Goal: Task Accomplishment & Management: Use online tool/utility

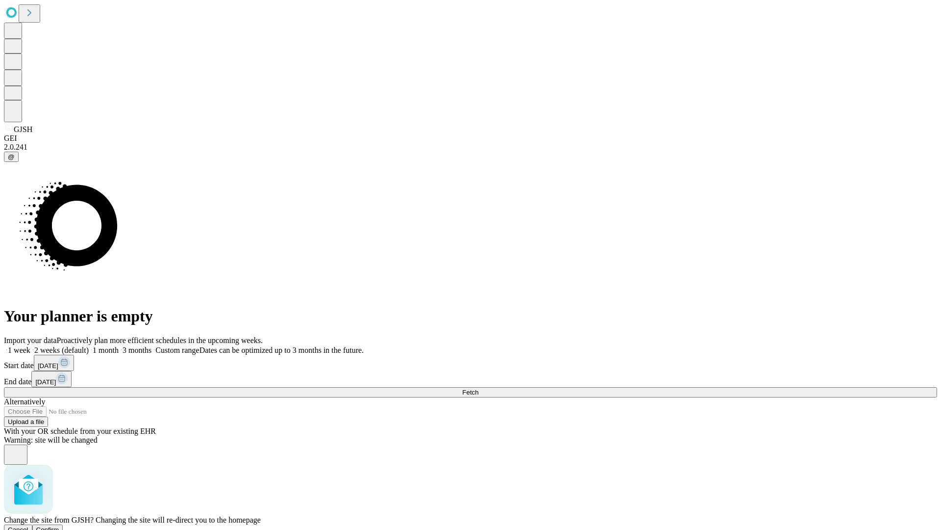
click at [59, 526] on span "Confirm" at bounding box center [47, 529] width 23 height 7
click at [119, 346] on label "1 month" at bounding box center [104, 350] width 30 height 8
click at [479, 388] on span "Fetch" at bounding box center [470, 391] width 16 height 7
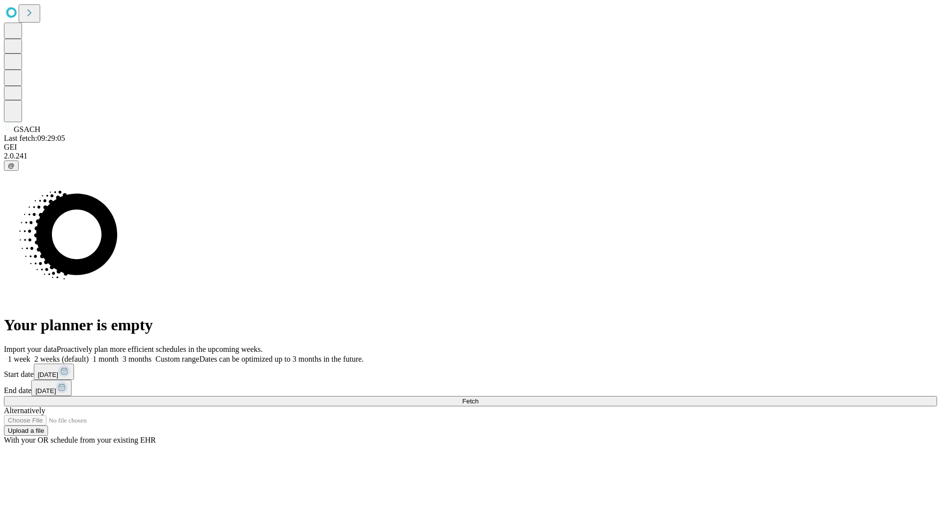
click at [119, 354] on label "1 month" at bounding box center [104, 358] width 30 height 8
click at [479, 397] on span "Fetch" at bounding box center [470, 400] width 16 height 7
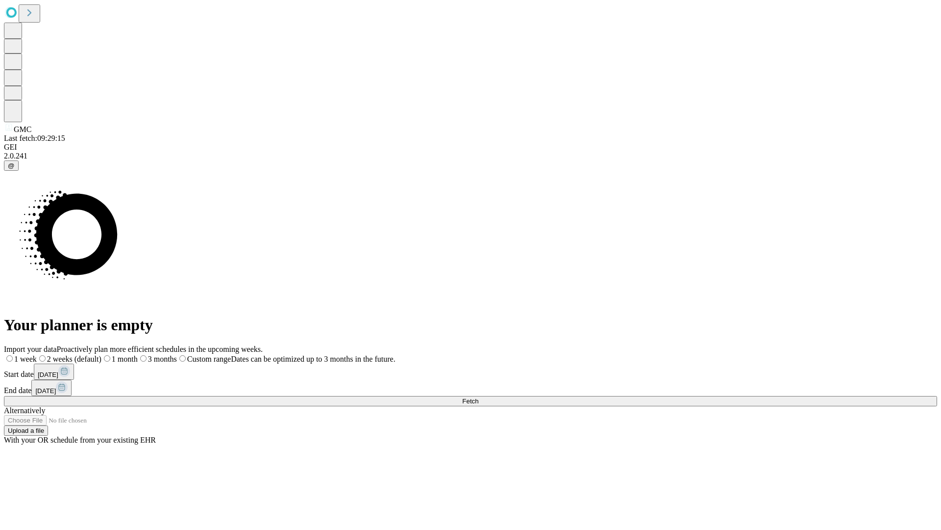
click at [138, 354] on label "1 month" at bounding box center [119, 358] width 36 height 8
click at [479, 397] on span "Fetch" at bounding box center [470, 400] width 16 height 7
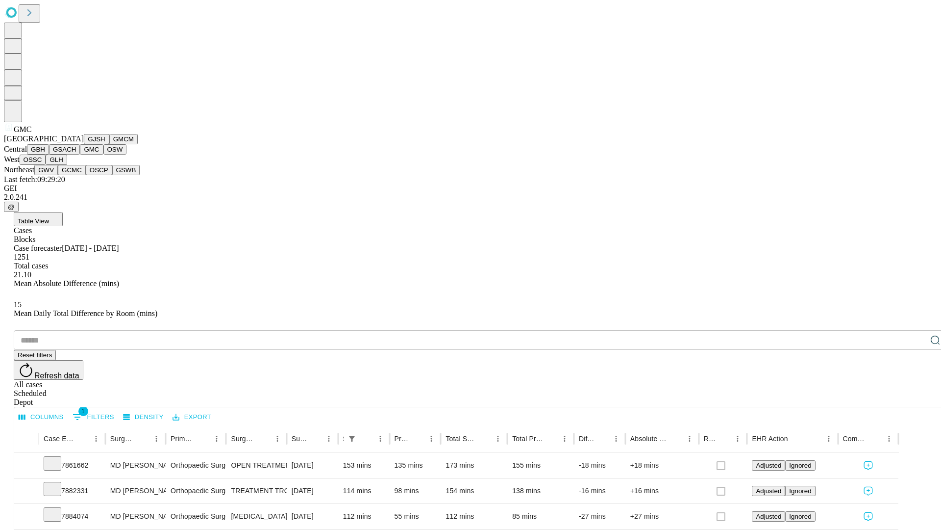
click at [103, 154] on button "OSW" at bounding box center [115, 149] width 24 height 10
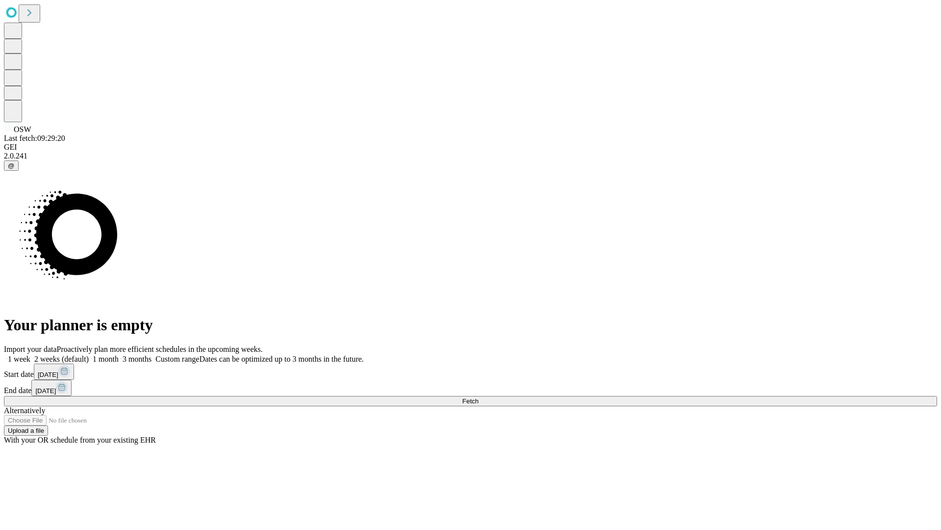
click at [119, 354] on label "1 month" at bounding box center [104, 358] width 30 height 8
click at [479, 397] on span "Fetch" at bounding box center [470, 400] width 16 height 7
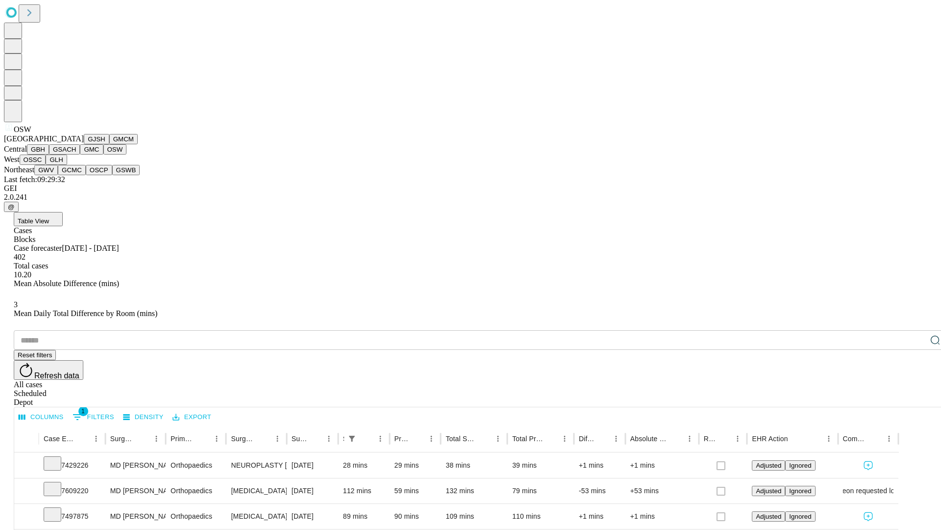
click at [46, 165] on button "OSSC" at bounding box center [33, 159] width 26 height 10
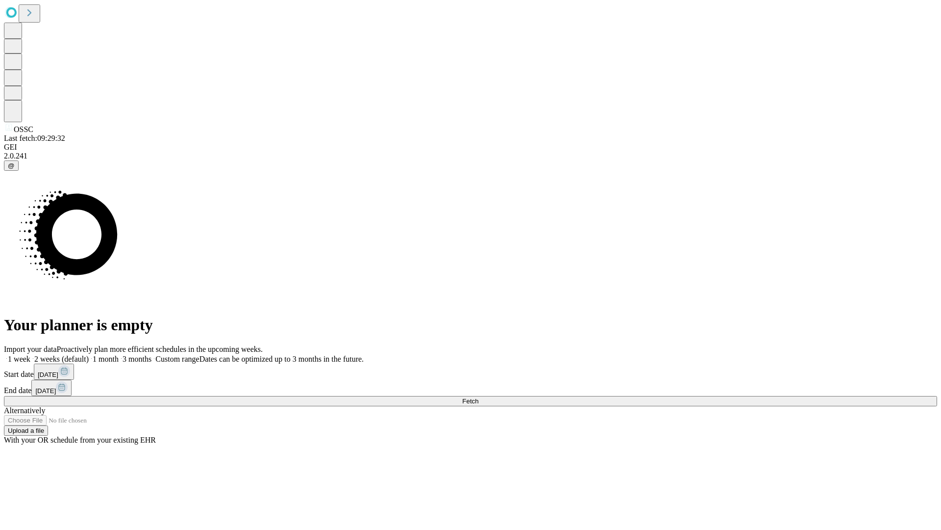
click at [479, 397] on span "Fetch" at bounding box center [470, 400] width 16 height 7
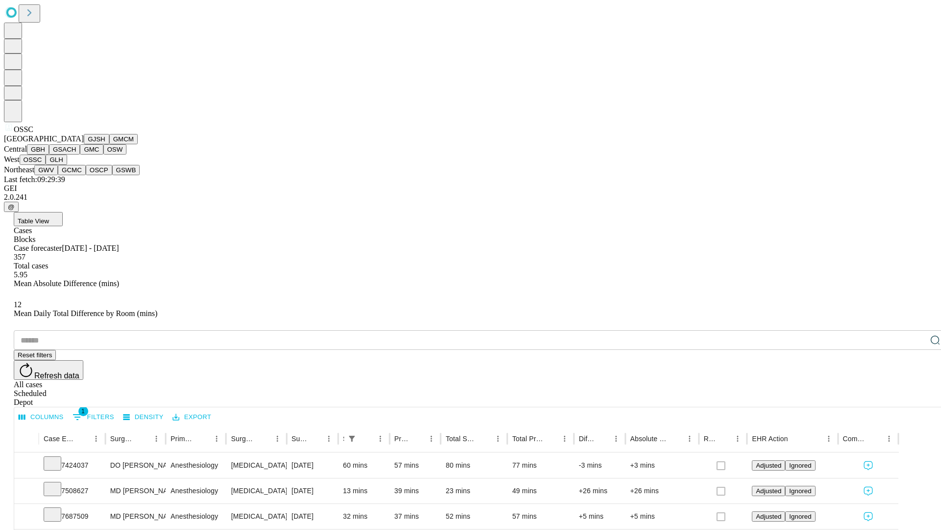
click at [67, 165] on button "GLH" at bounding box center [56, 159] width 21 height 10
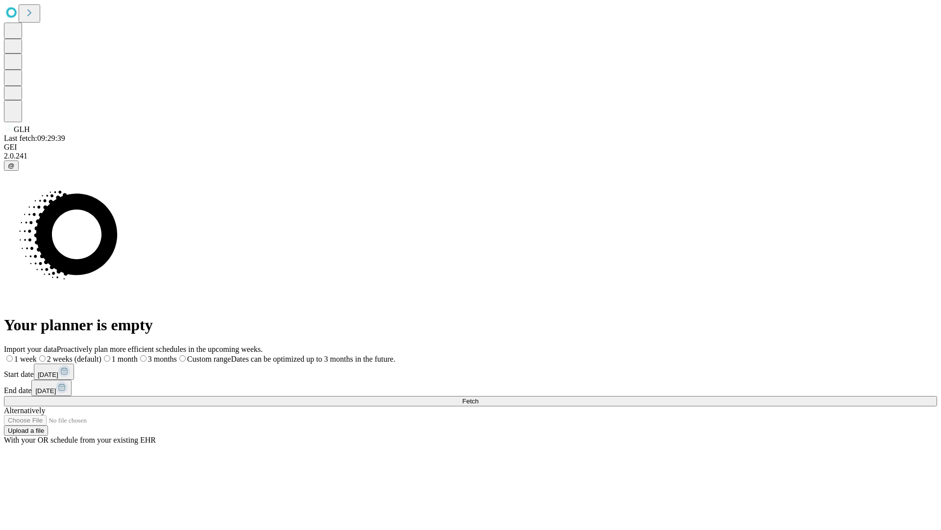
click at [138, 354] on label "1 month" at bounding box center [119, 358] width 36 height 8
click at [479, 397] on span "Fetch" at bounding box center [470, 400] width 16 height 7
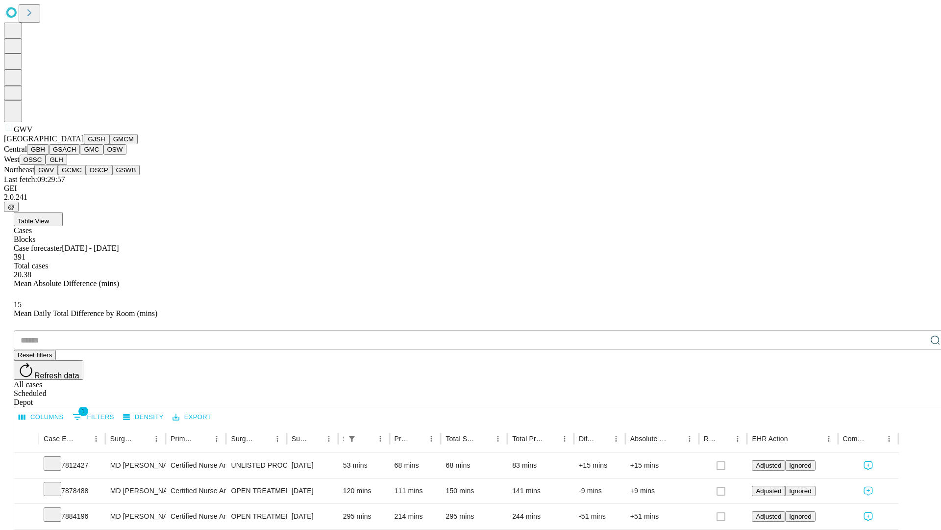
click at [76, 175] on button "GCMC" at bounding box center [72, 170] width 28 height 10
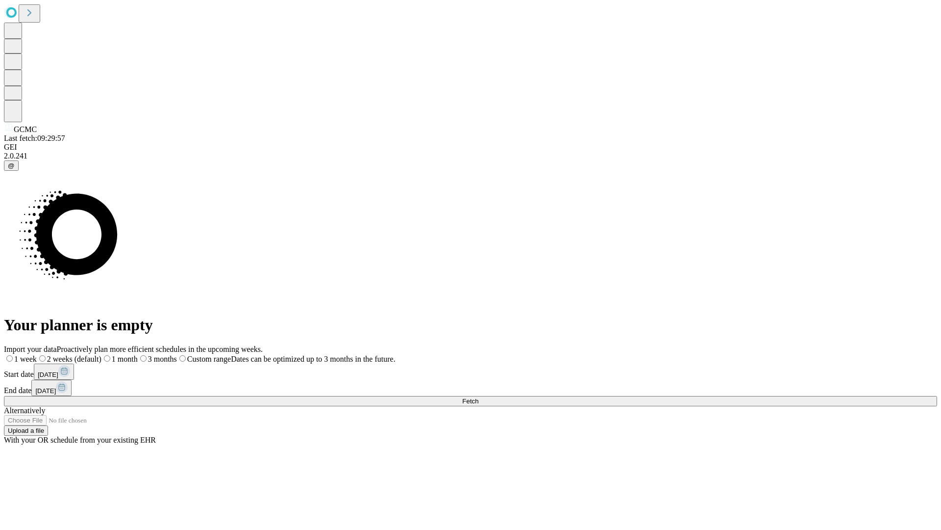
click at [138, 354] on label "1 month" at bounding box center [119, 358] width 36 height 8
click at [479, 397] on span "Fetch" at bounding box center [470, 400] width 16 height 7
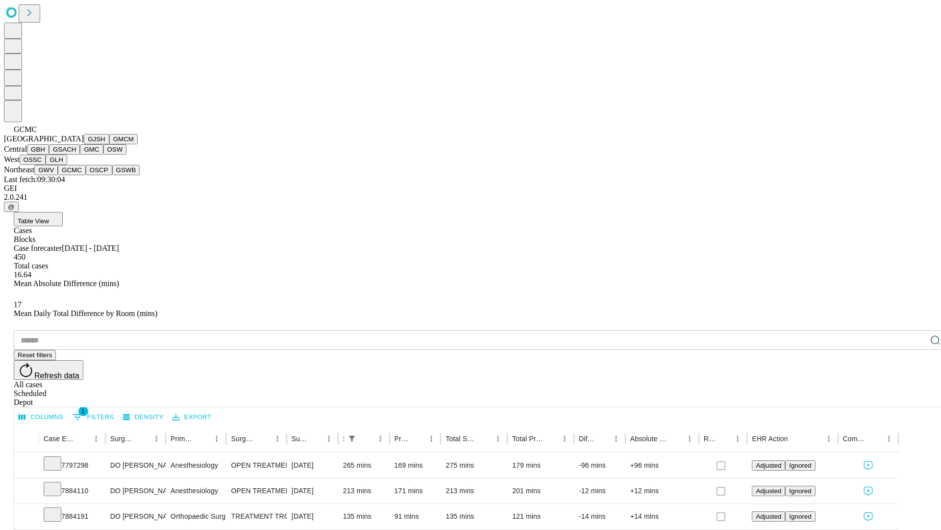
click at [86, 175] on button "OSCP" at bounding box center [99, 170] width 26 height 10
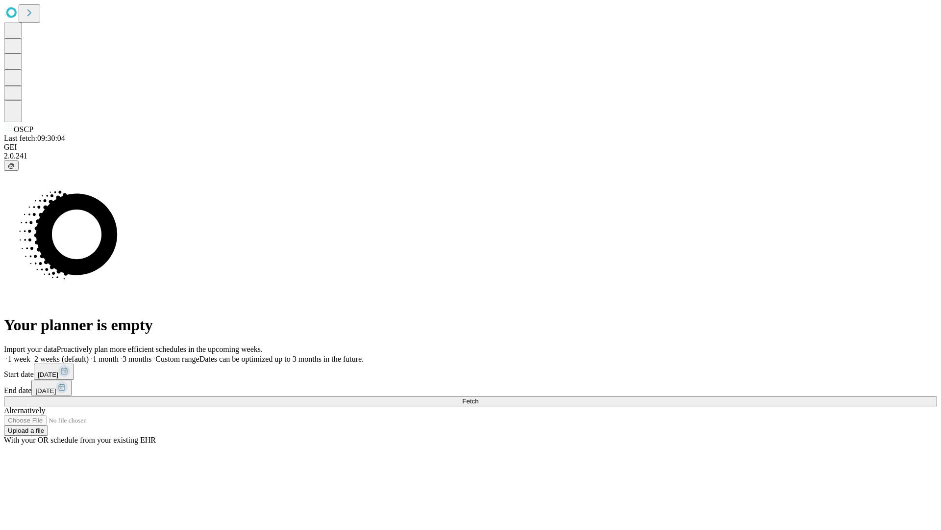
click at [119, 354] on label "1 month" at bounding box center [104, 358] width 30 height 8
click at [479, 397] on span "Fetch" at bounding box center [470, 400] width 16 height 7
